Goal: Navigation & Orientation: Find specific page/section

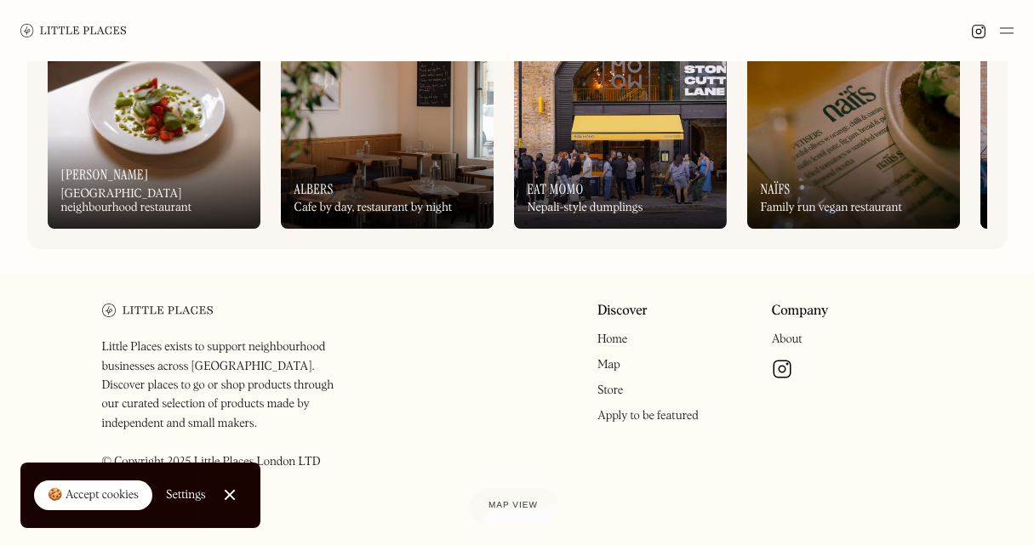
scroll to position [840, 0]
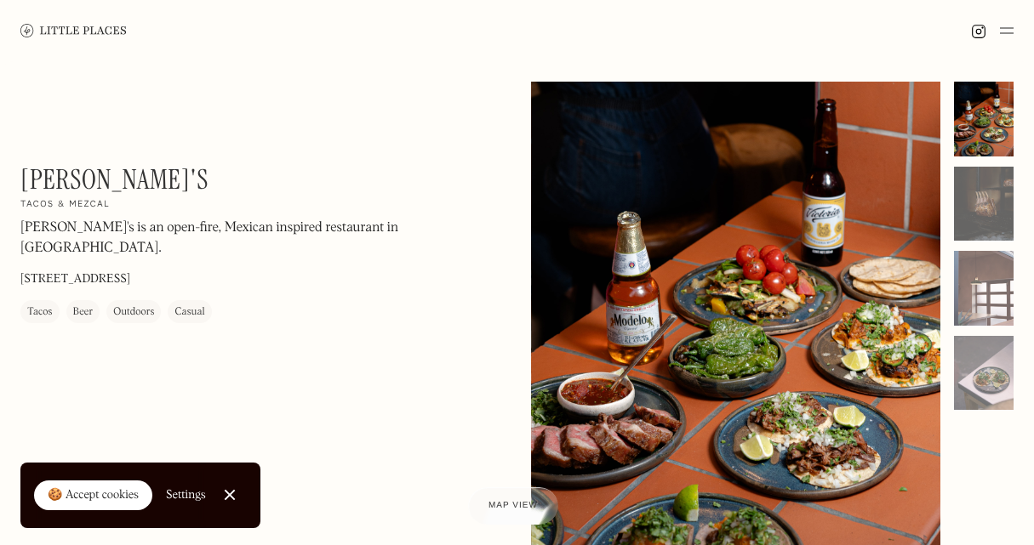
click at [50, 26] on img at bounding box center [73, 30] width 106 height 13
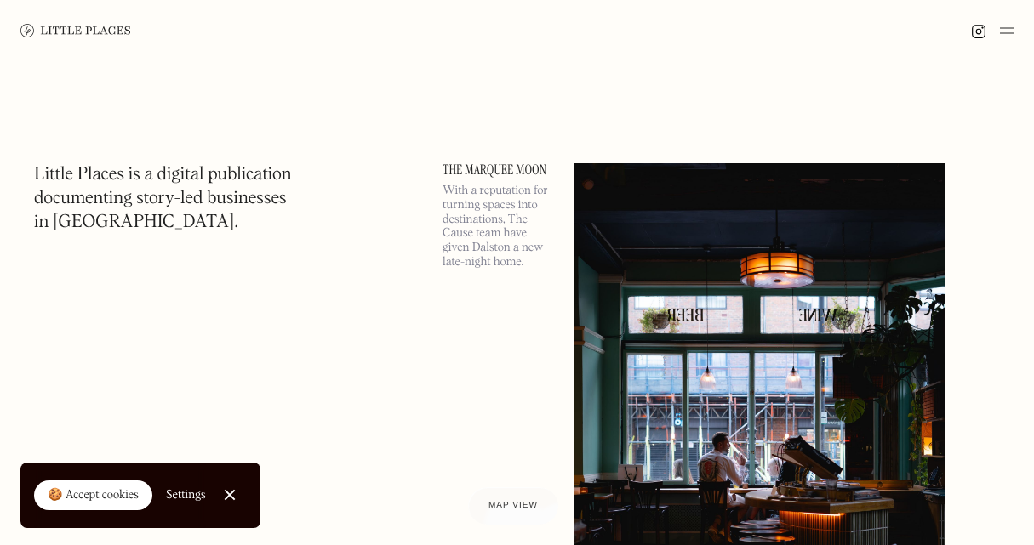
click at [223, 502] on link "Close Cookie Popup" at bounding box center [230, 495] width 34 height 34
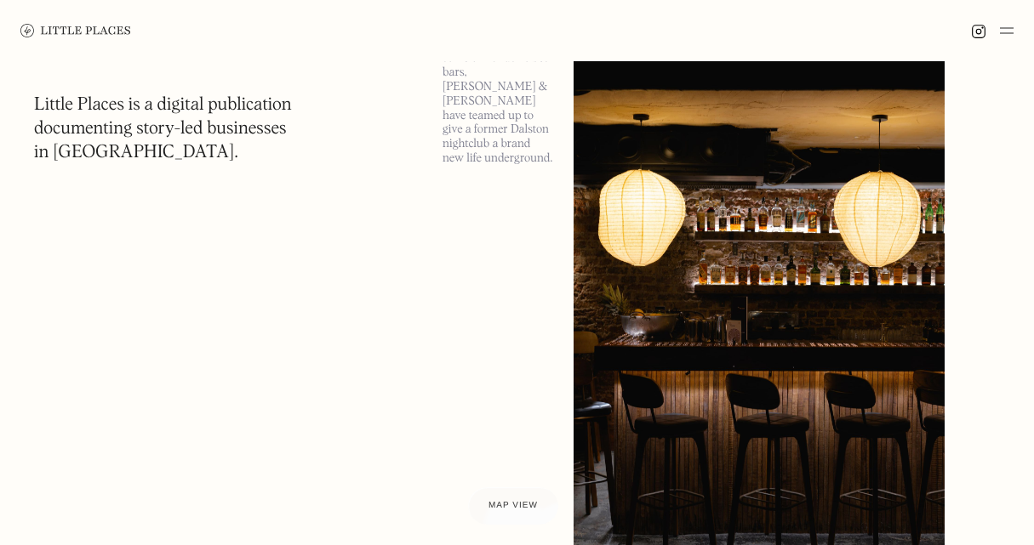
scroll to position [1250, 0]
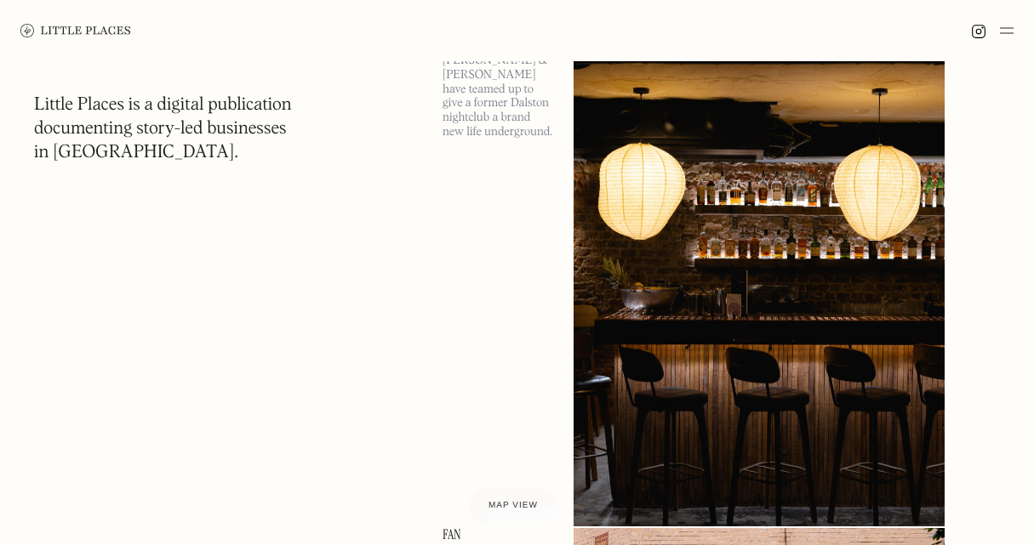
click at [647, 405] on img at bounding box center [758, 259] width 371 height 536
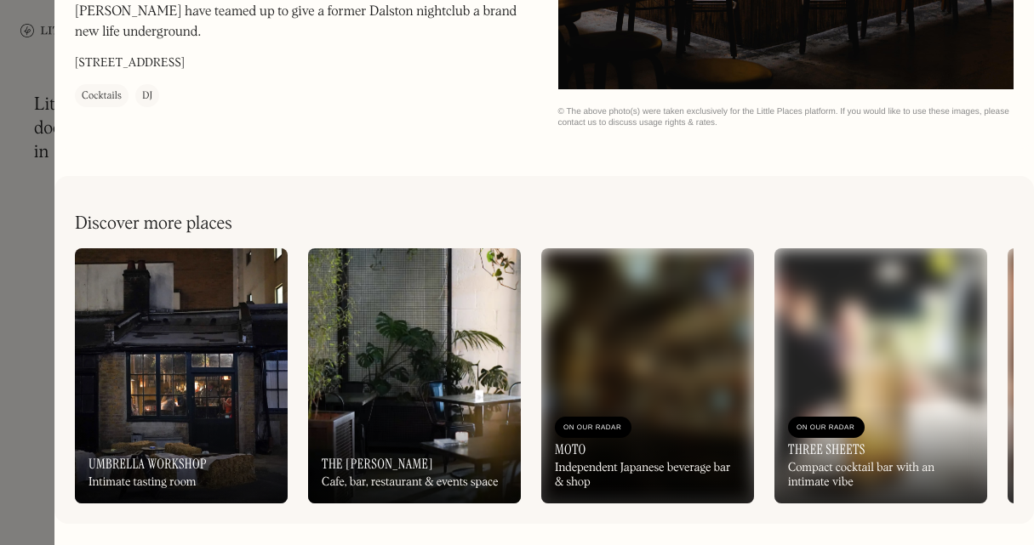
scroll to position [2249, 0]
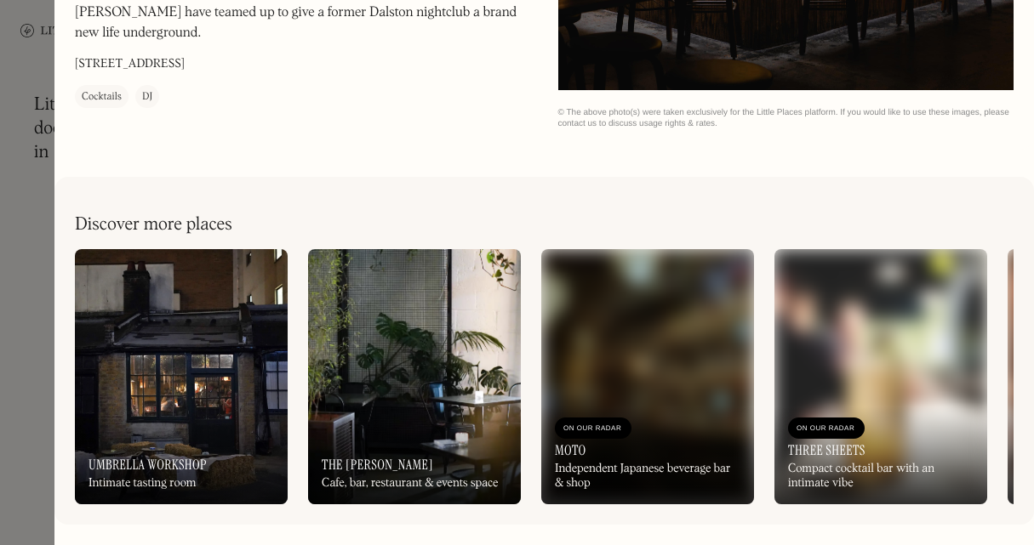
click at [170, 389] on img at bounding box center [181, 376] width 213 height 255
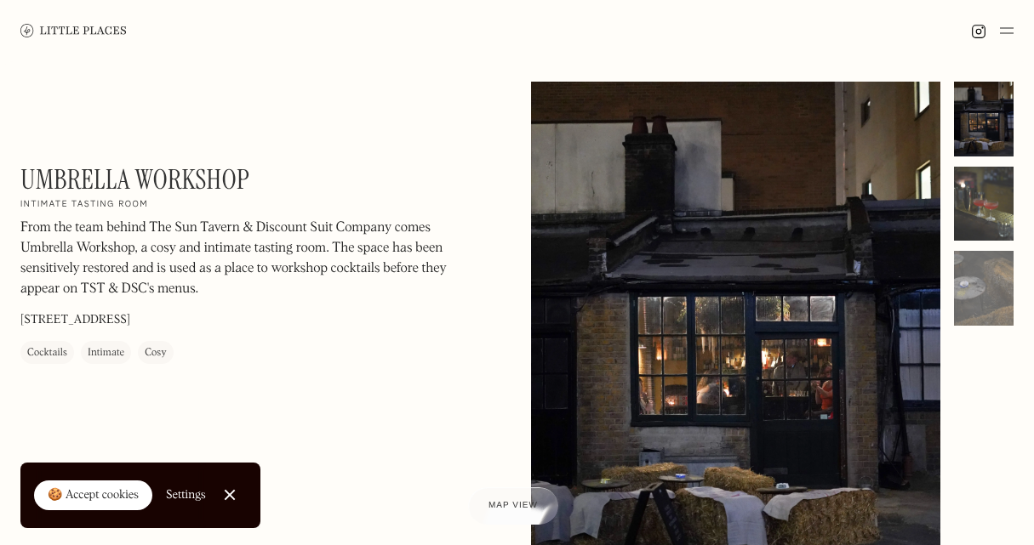
click at [987, 190] on div at bounding box center [984, 204] width 60 height 75
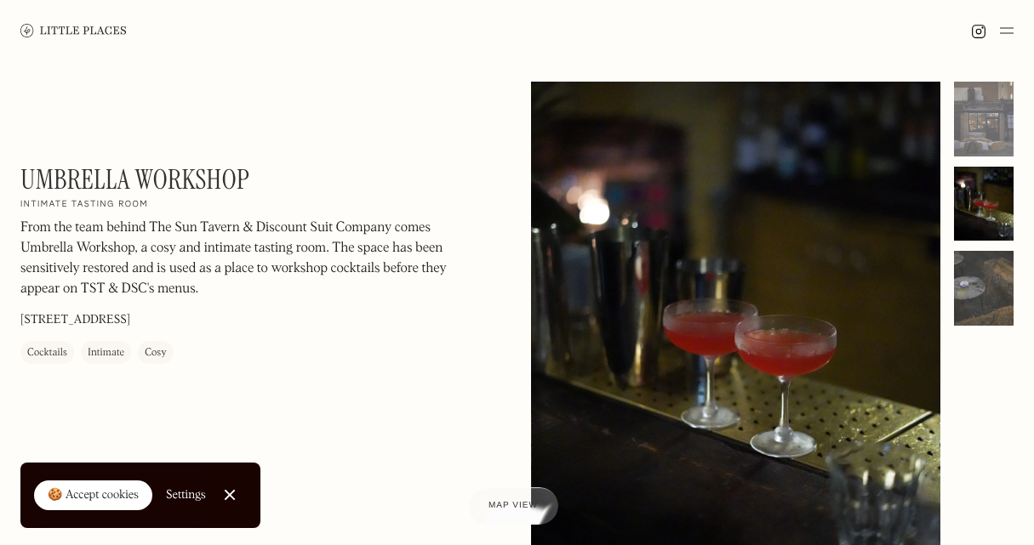
click at [988, 265] on div at bounding box center [984, 288] width 60 height 75
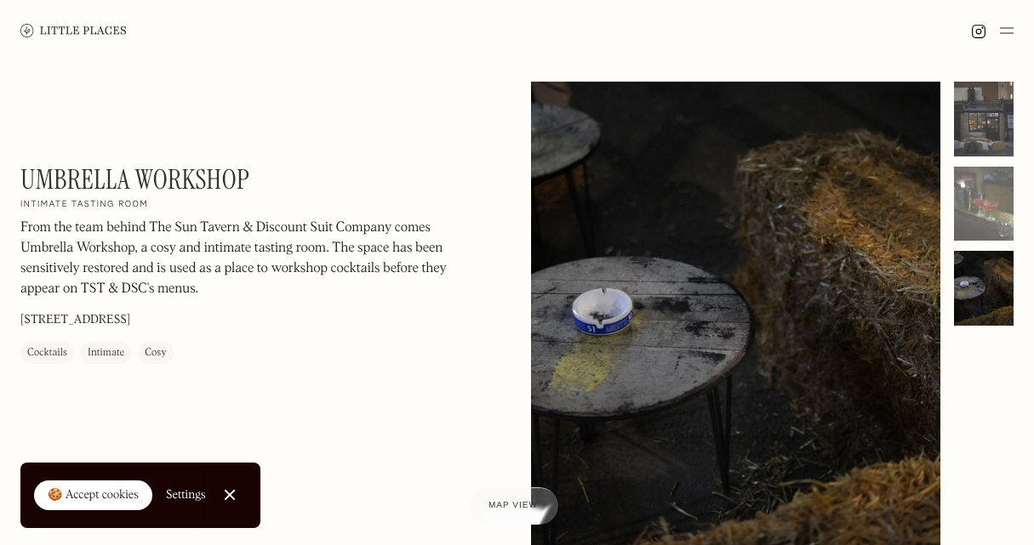
click at [978, 135] on div at bounding box center [984, 119] width 60 height 75
